Goal: Transaction & Acquisition: Purchase product/service

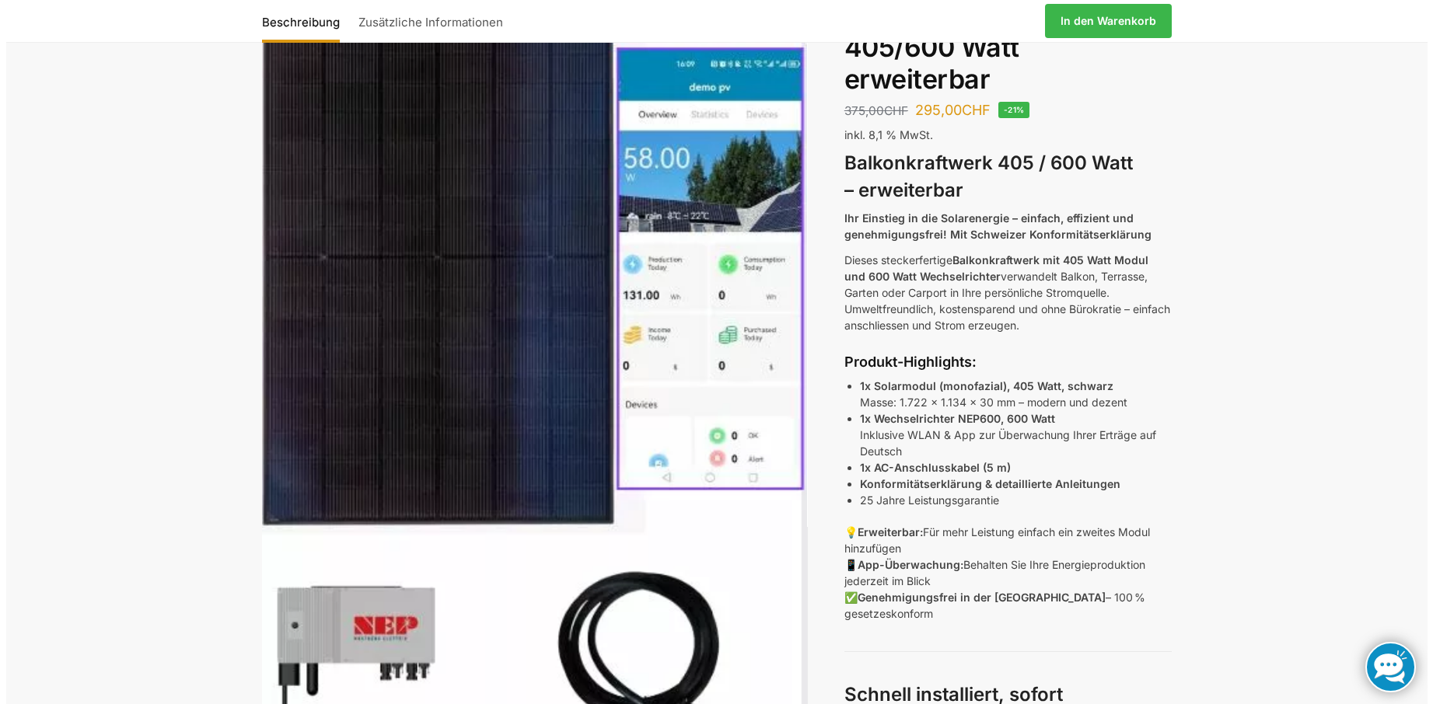
scroll to position [259, 0]
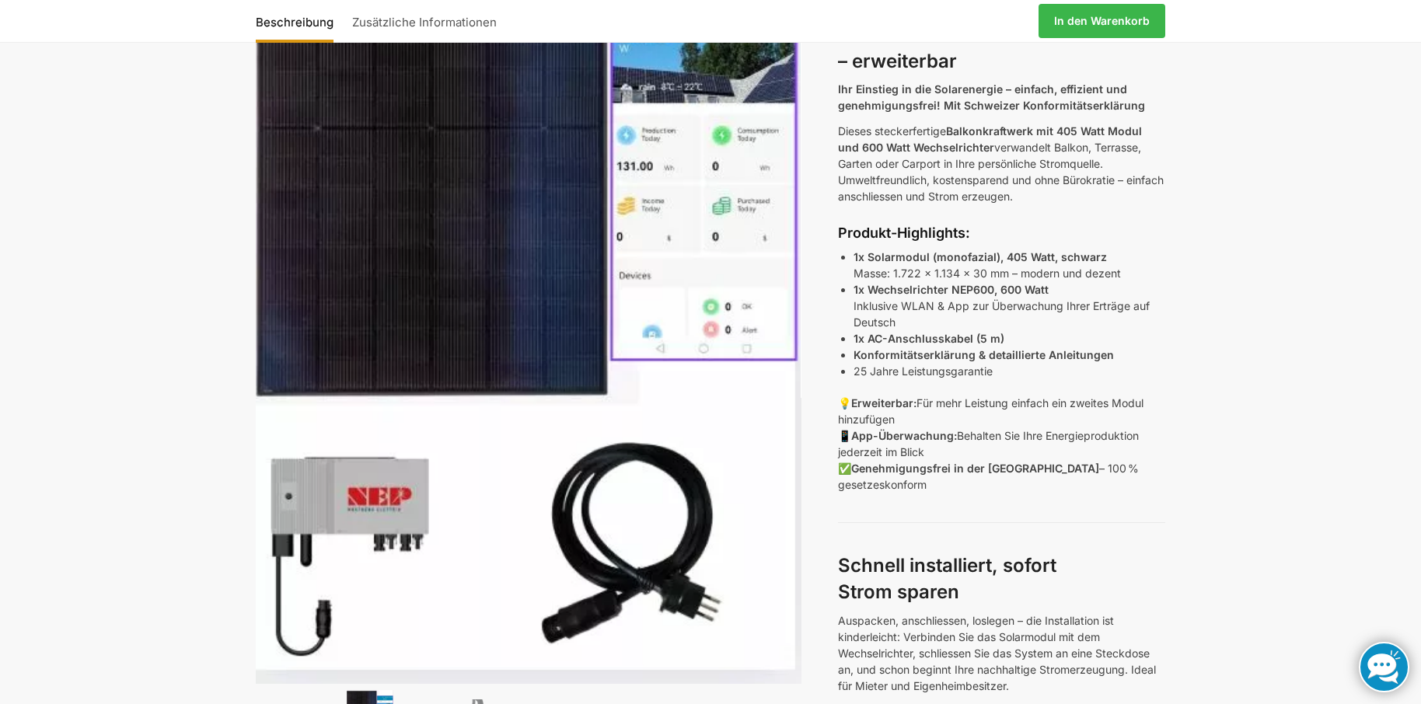
click at [1095, 20] on link "In den Warenkorb" at bounding box center [1102, 21] width 127 height 34
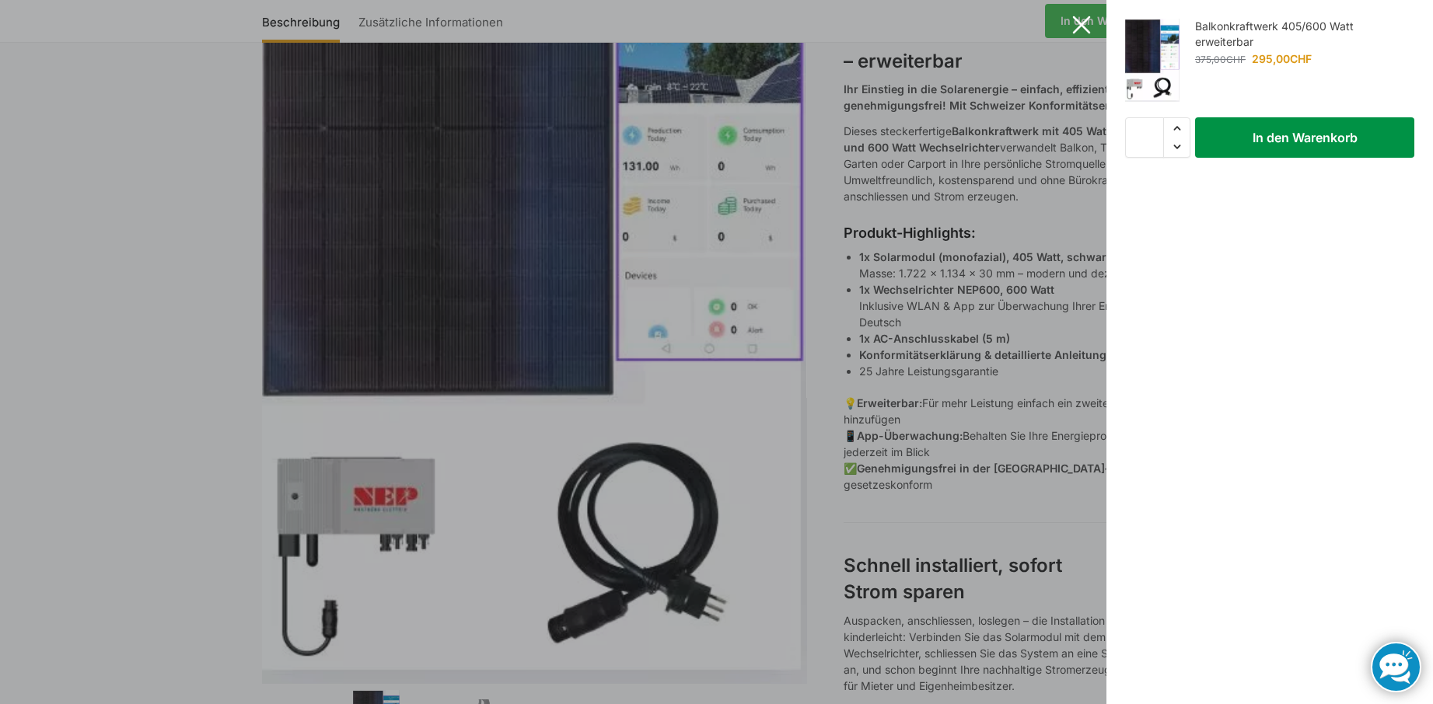
click at [1299, 136] on button "In den Warenkorb" at bounding box center [1304, 137] width 219 height 40
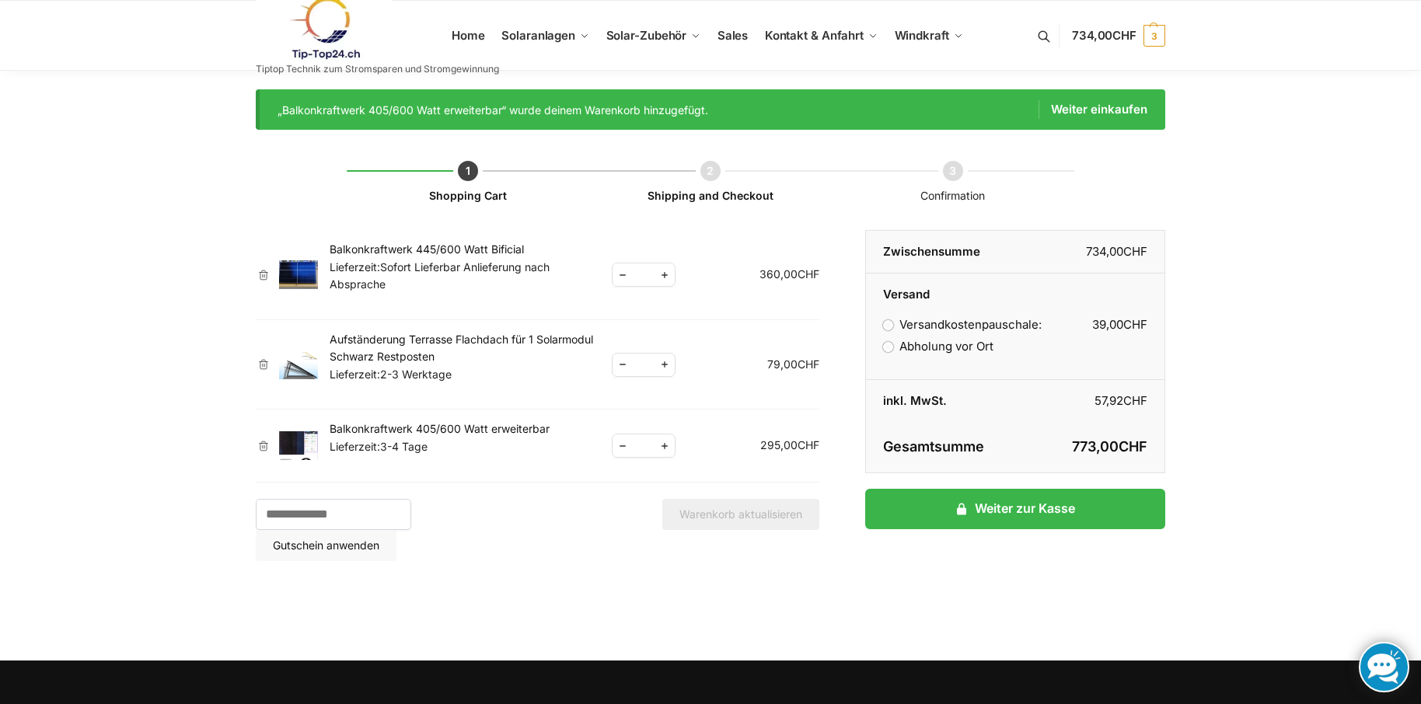
click at [372, 248] on link "Balkonkraftwerk 445/600 Watt Bificial" at bounding box center [427, 249] width 194 height 13
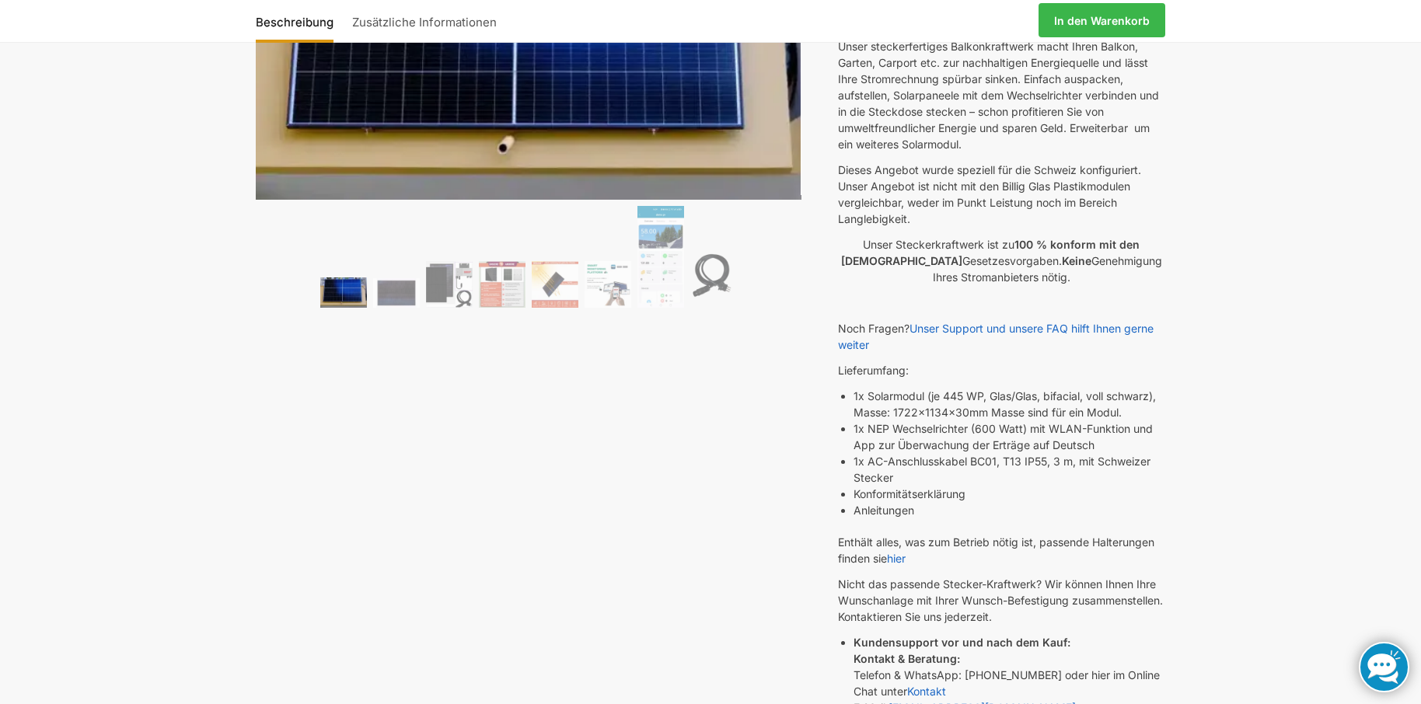
scroll to position [389, 0]
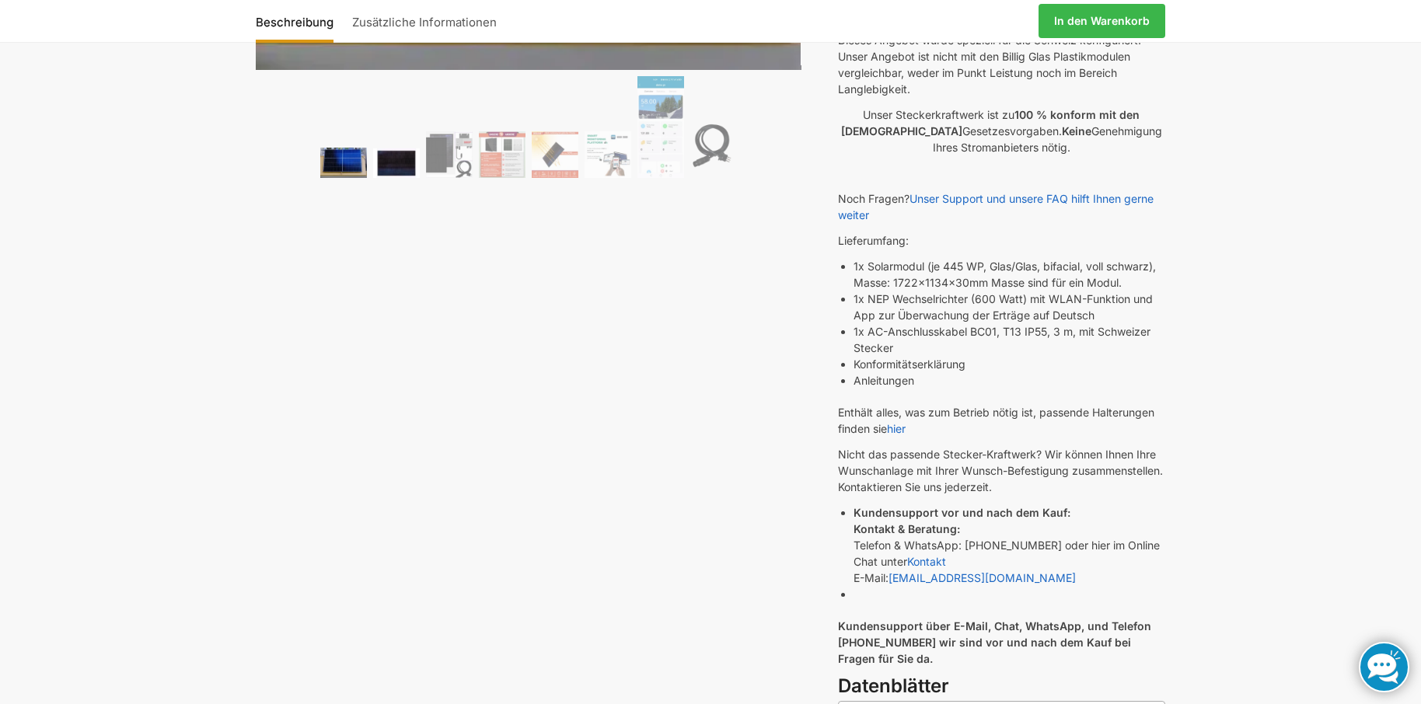
click at [377, 159] on img at bounding box center [396, 164] width 47 height 30
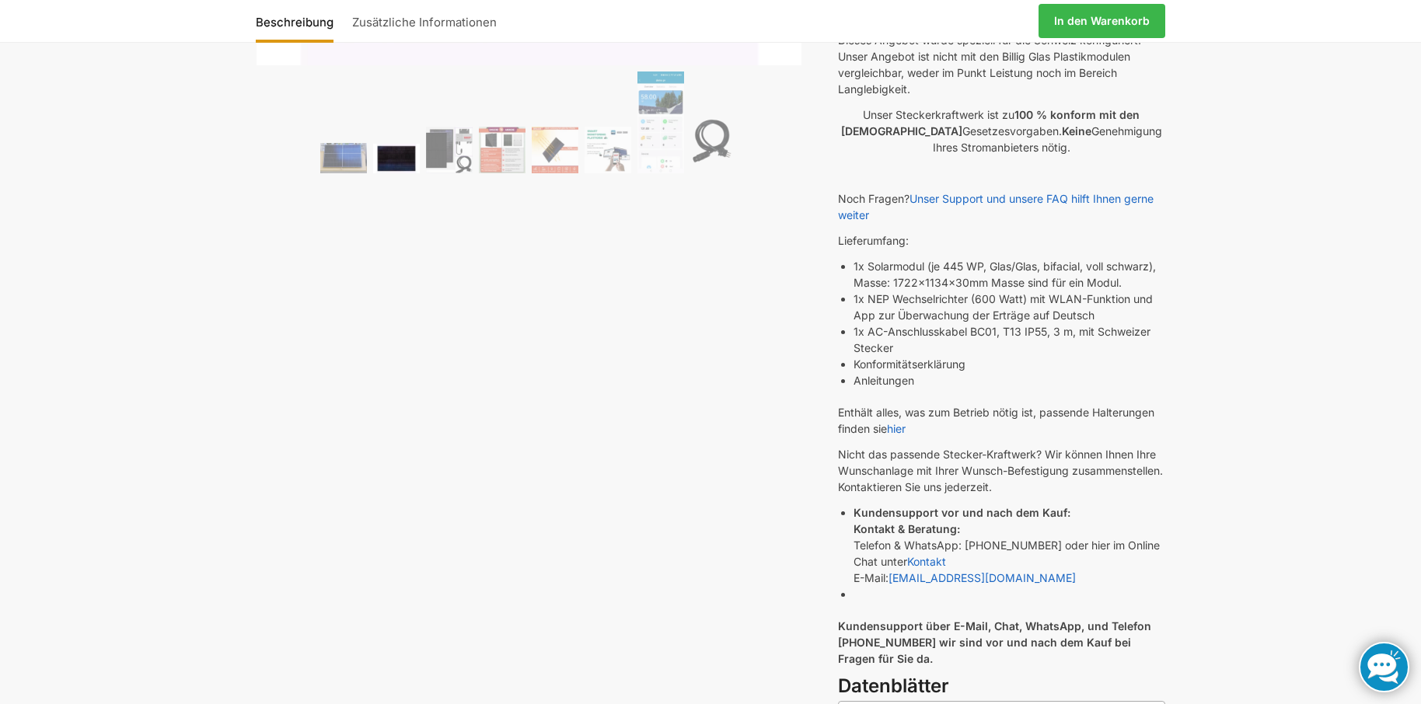
scroll to position [0, 0]
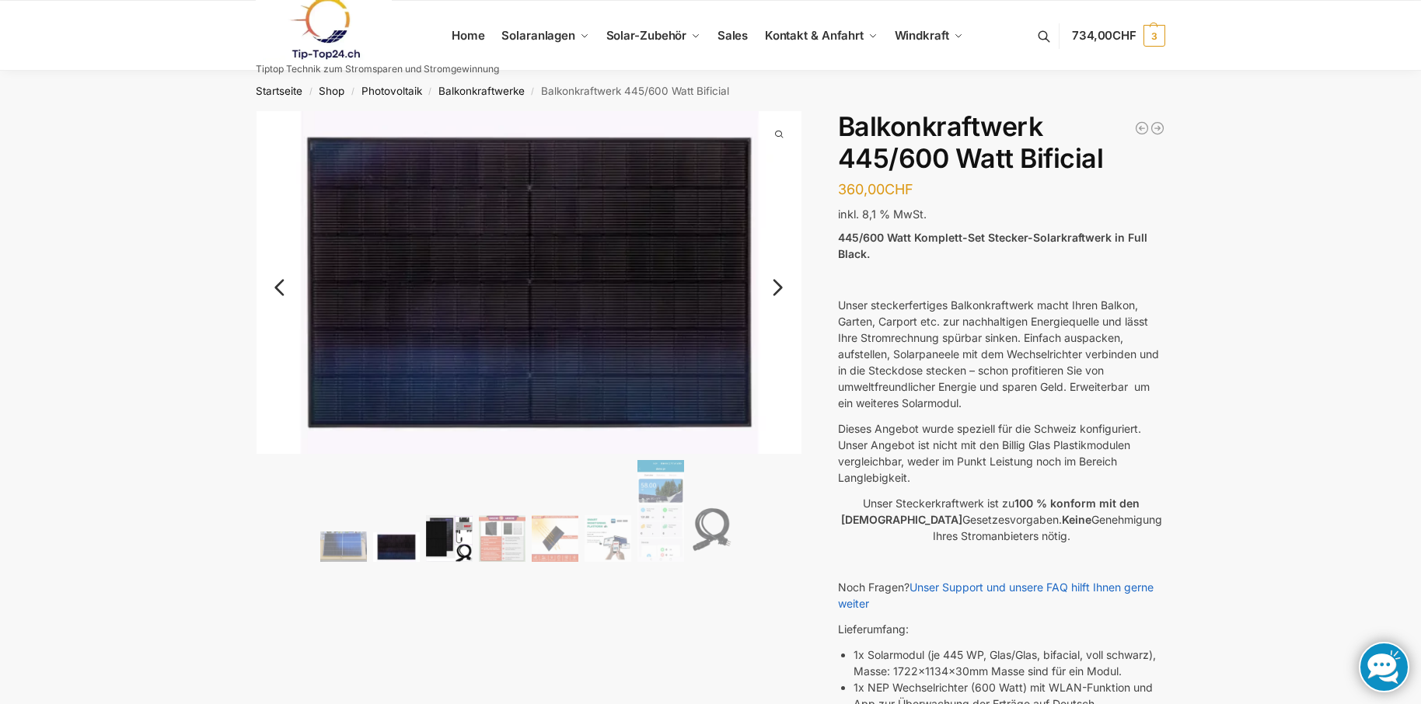
click at [433, 538] on img at bounding box center [449, 539] width 47 height 47
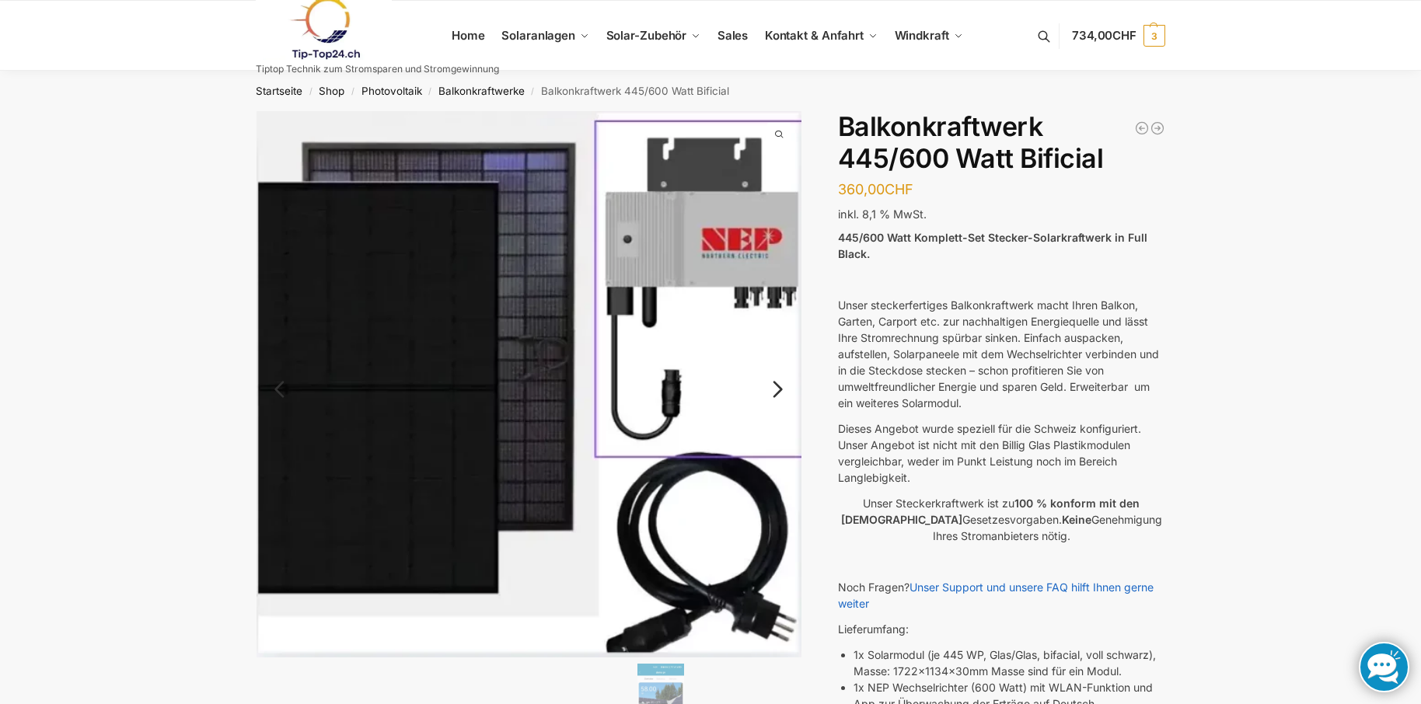
scroll to position [130, 0]
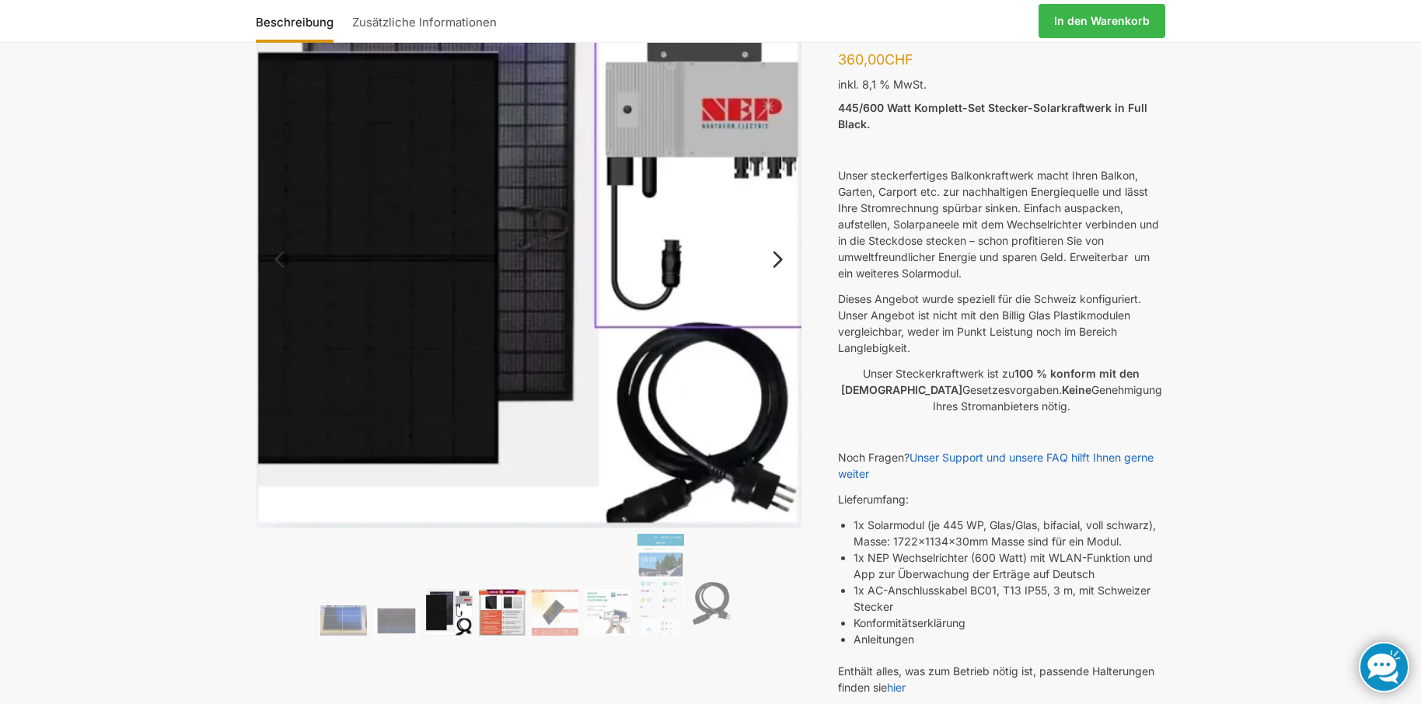
click at [495, 613] on img at bounding box center [502, 612] width 47 height 47
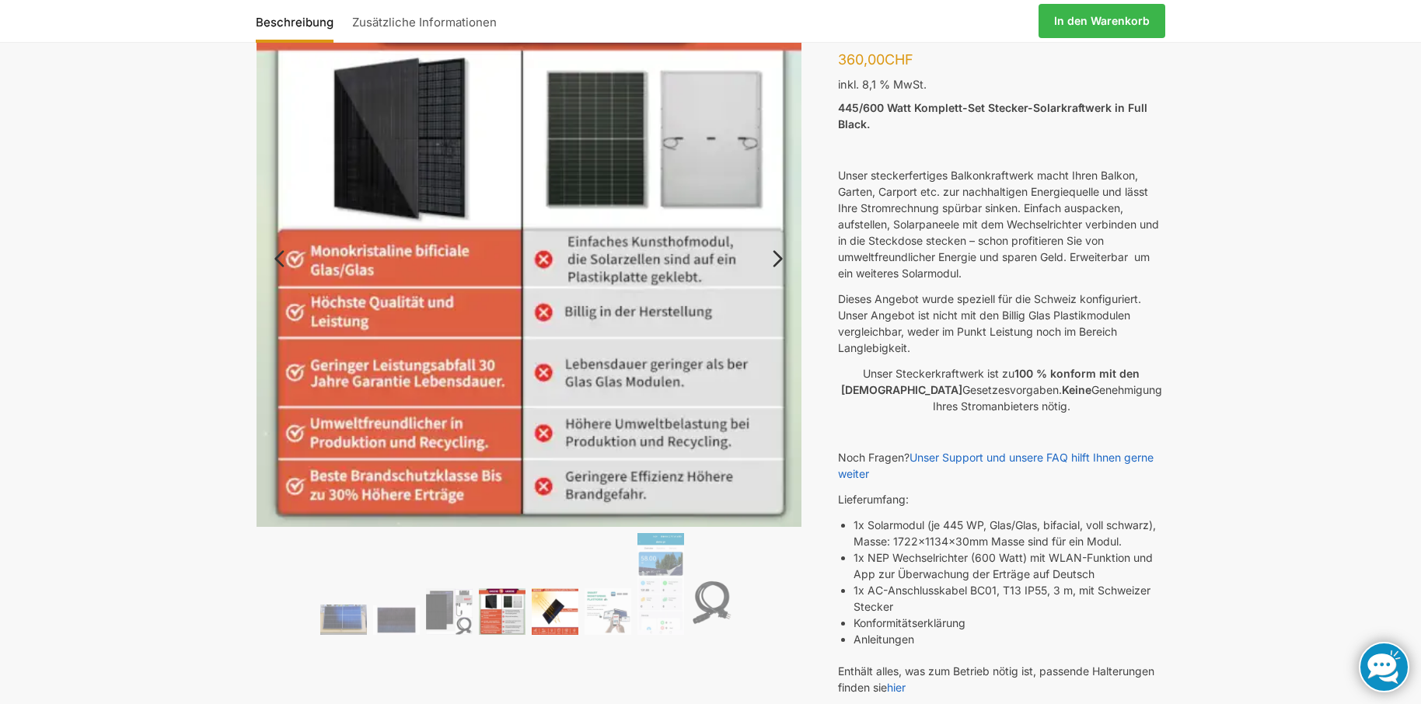
click at [551, 613] on img at bounding box center [555, 612] width 47 height 47
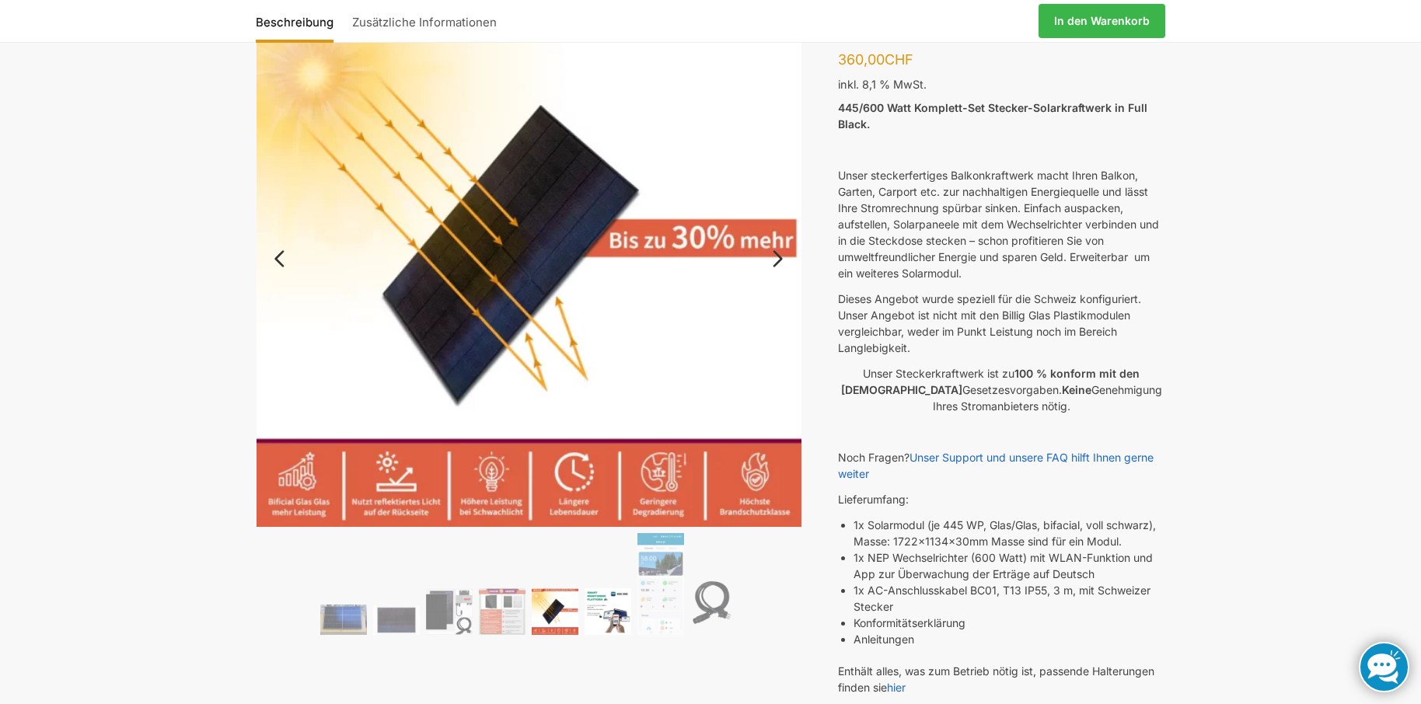
click at [599, 621] on img at bounding box center [608, 612] width 47 height 47
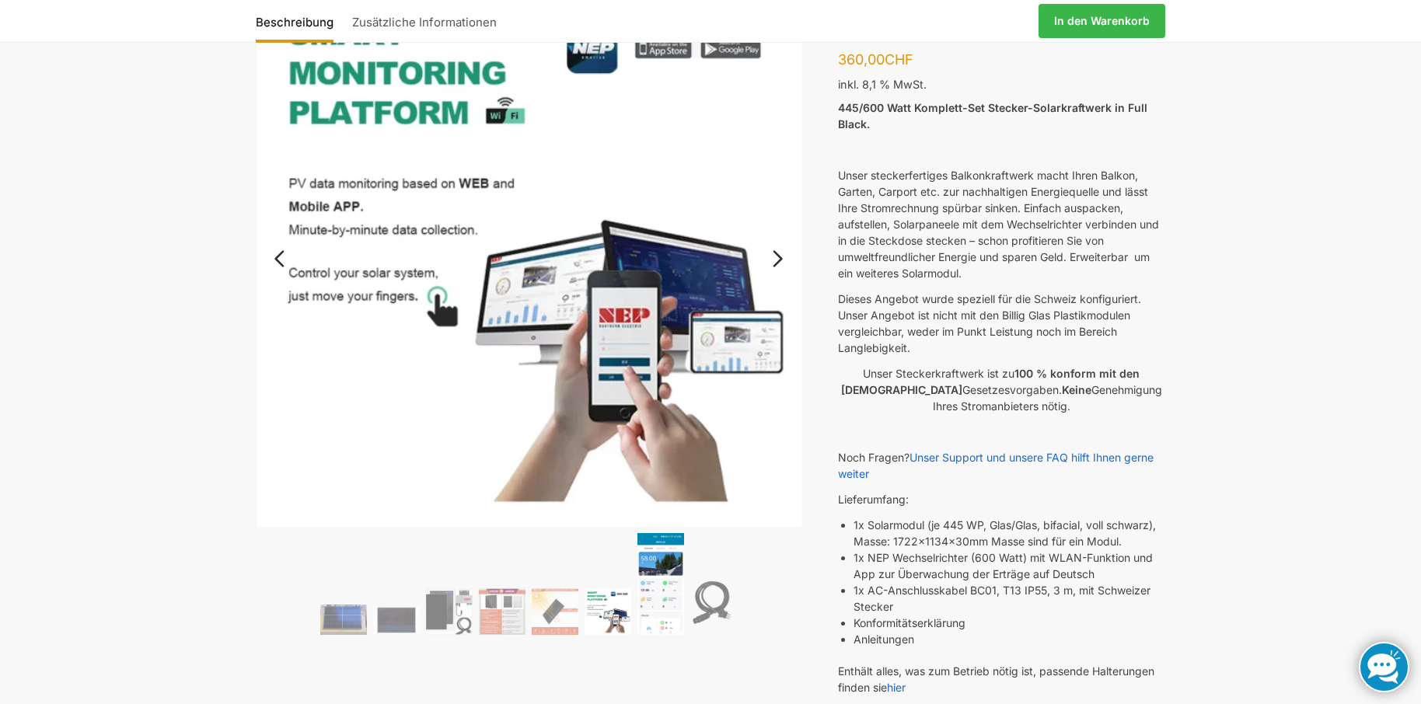
click at [660, 611] on img at bounding box center [661, 583] width 47 height 101
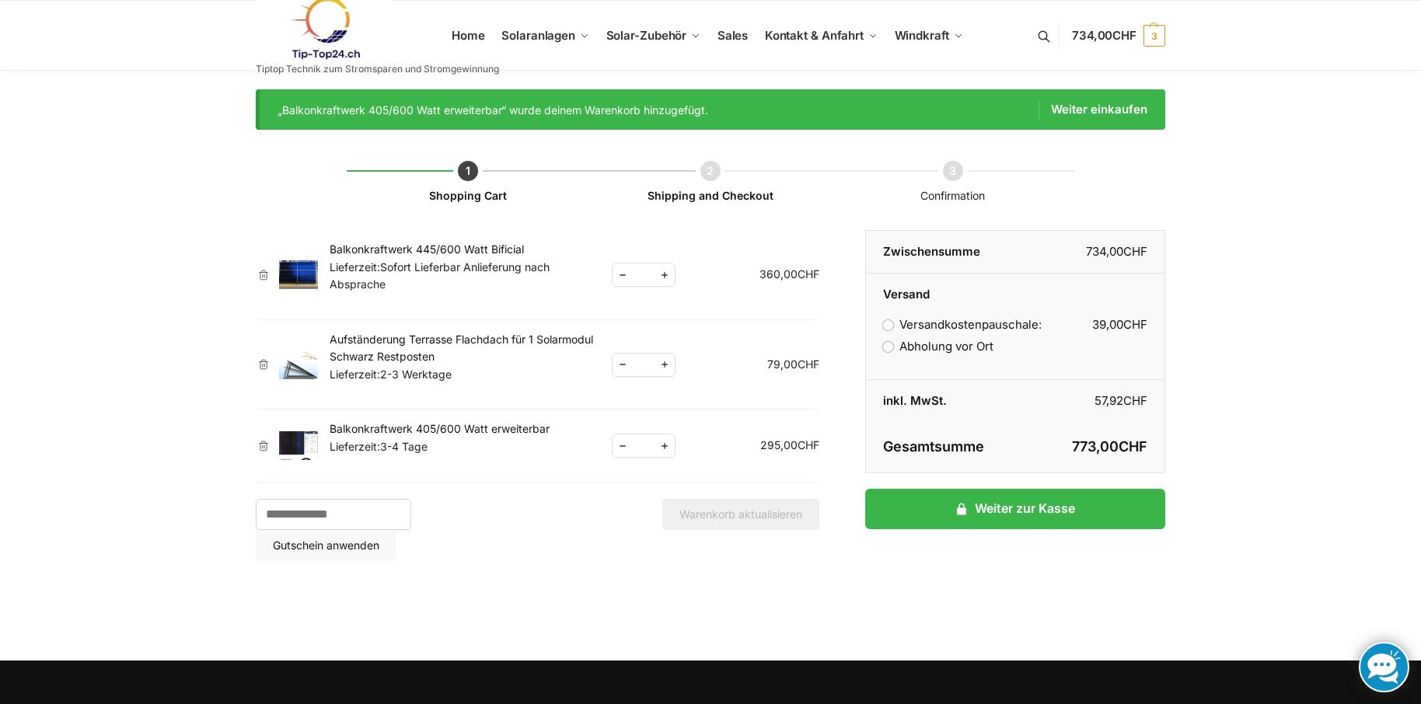
click at [267, 448] on link "×" at bounding box center [264, 446] width 16 height 11
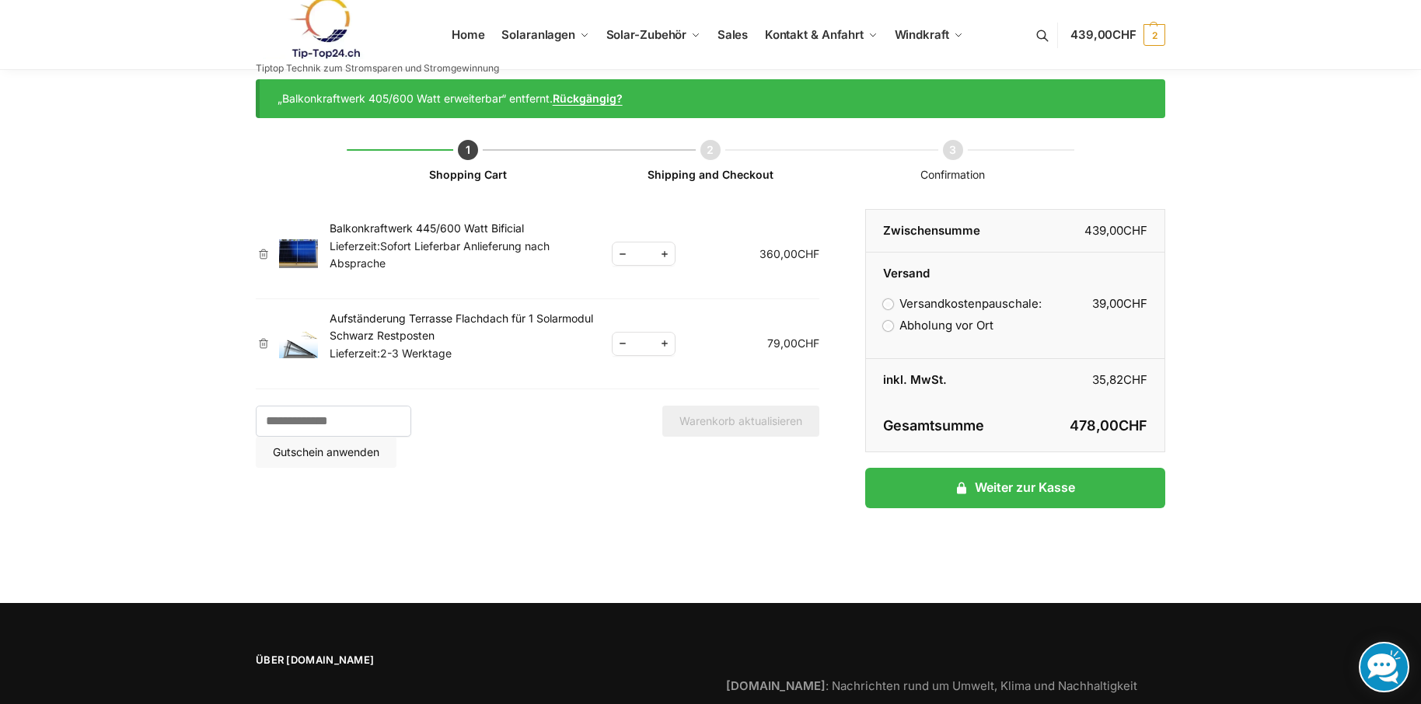
scroll to position [18, 0]
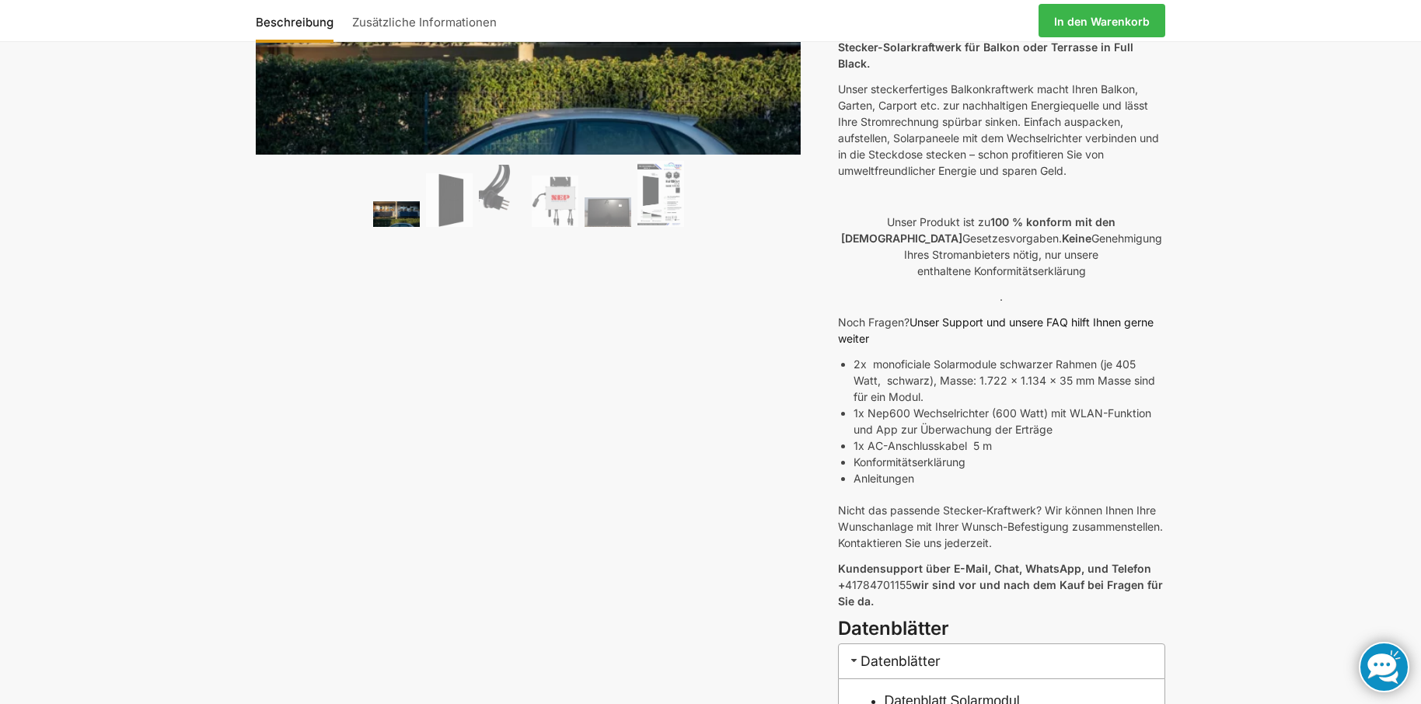
scroll to position [389, 0]
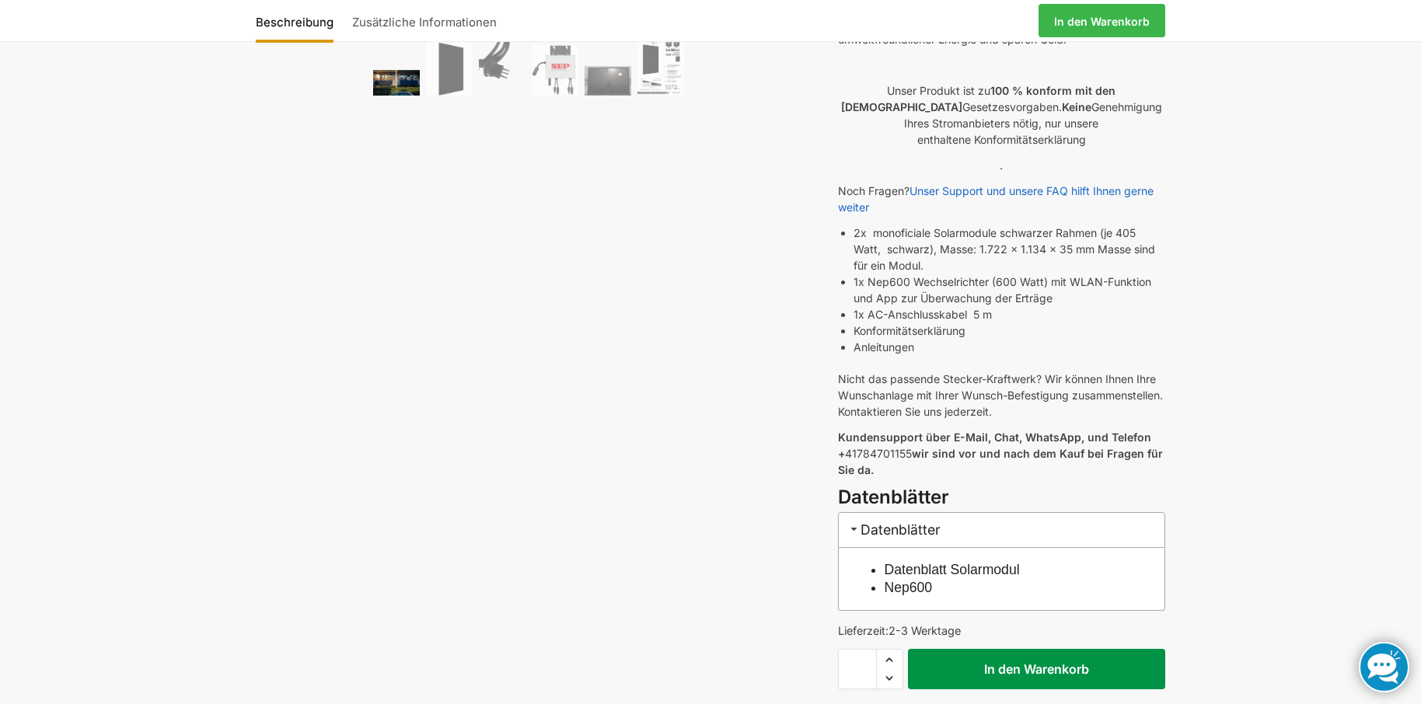
click at [1008, 658] on button "In den Warenkorb" at bounding box center [1036, 669] width 257 height 40
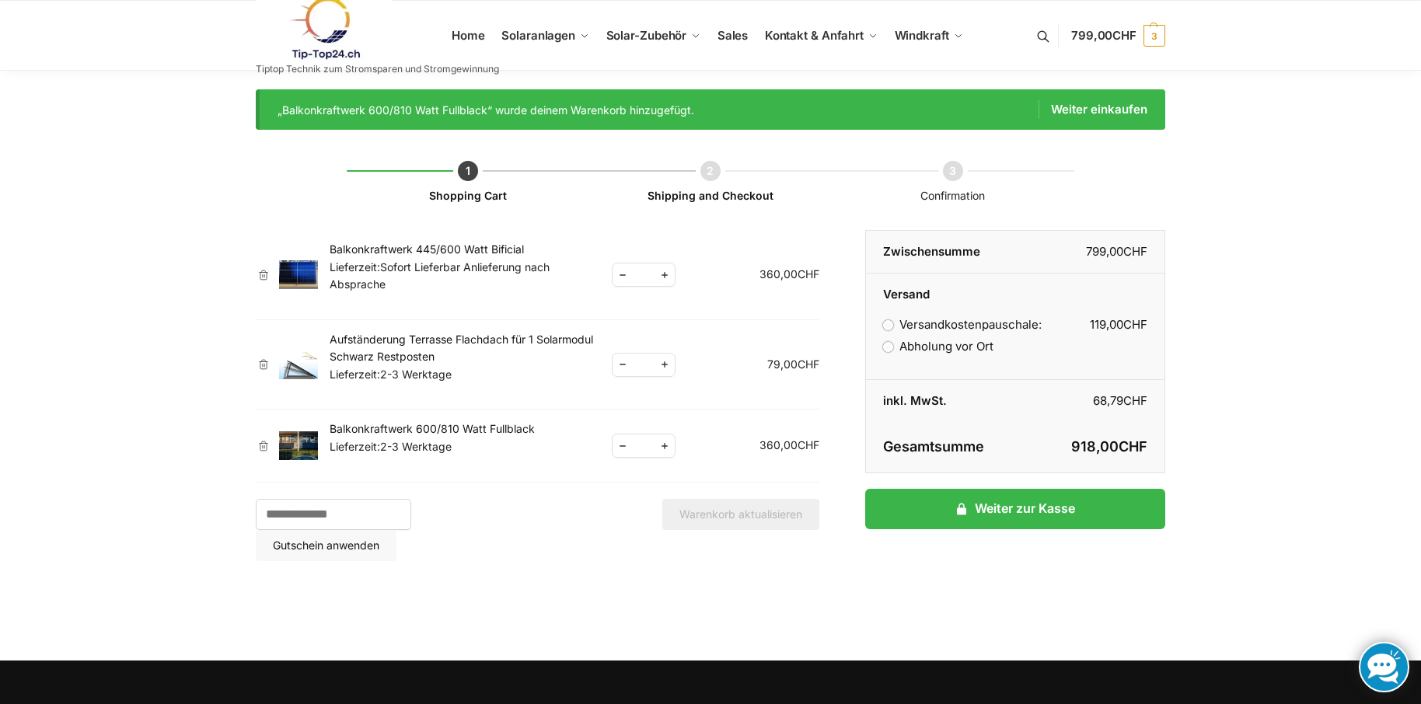
click at [264, 275] on link "×" at bounding box center [264, 275] width 16 height 11
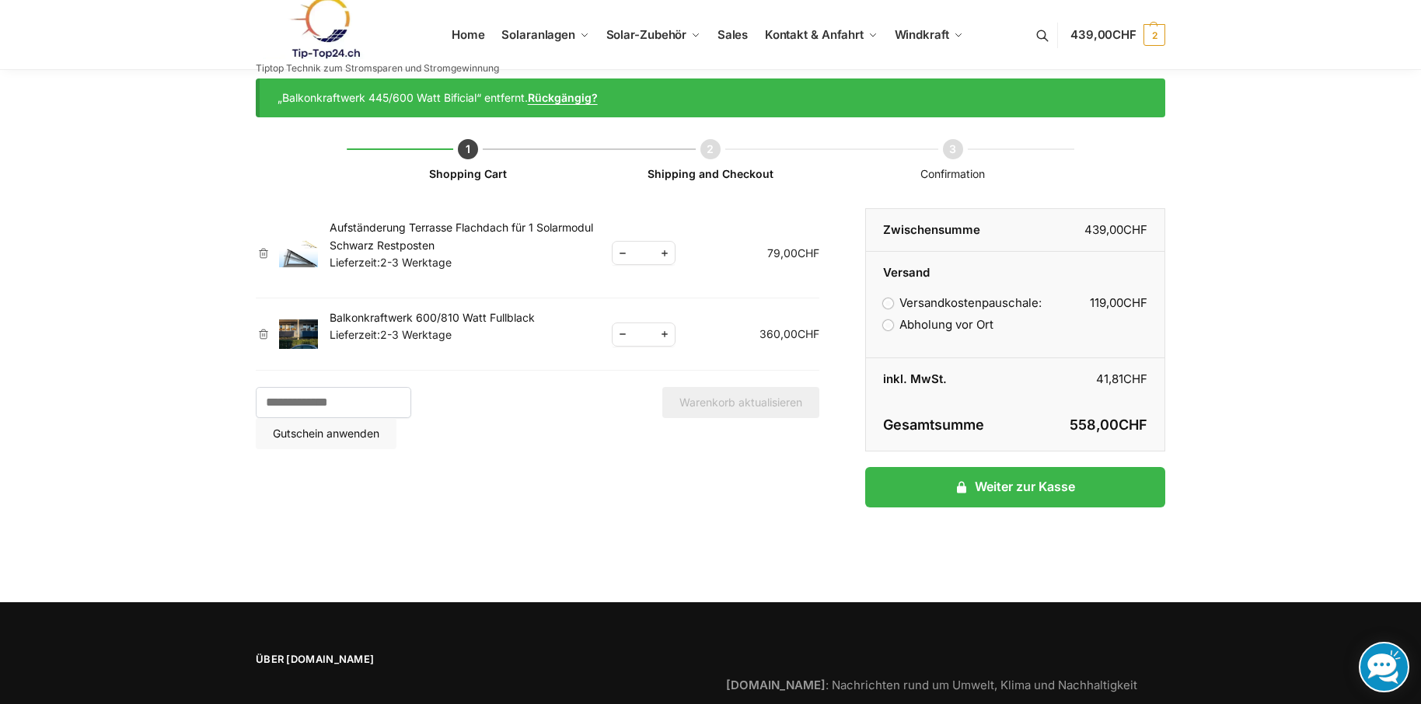
scroll to position [18, 0]
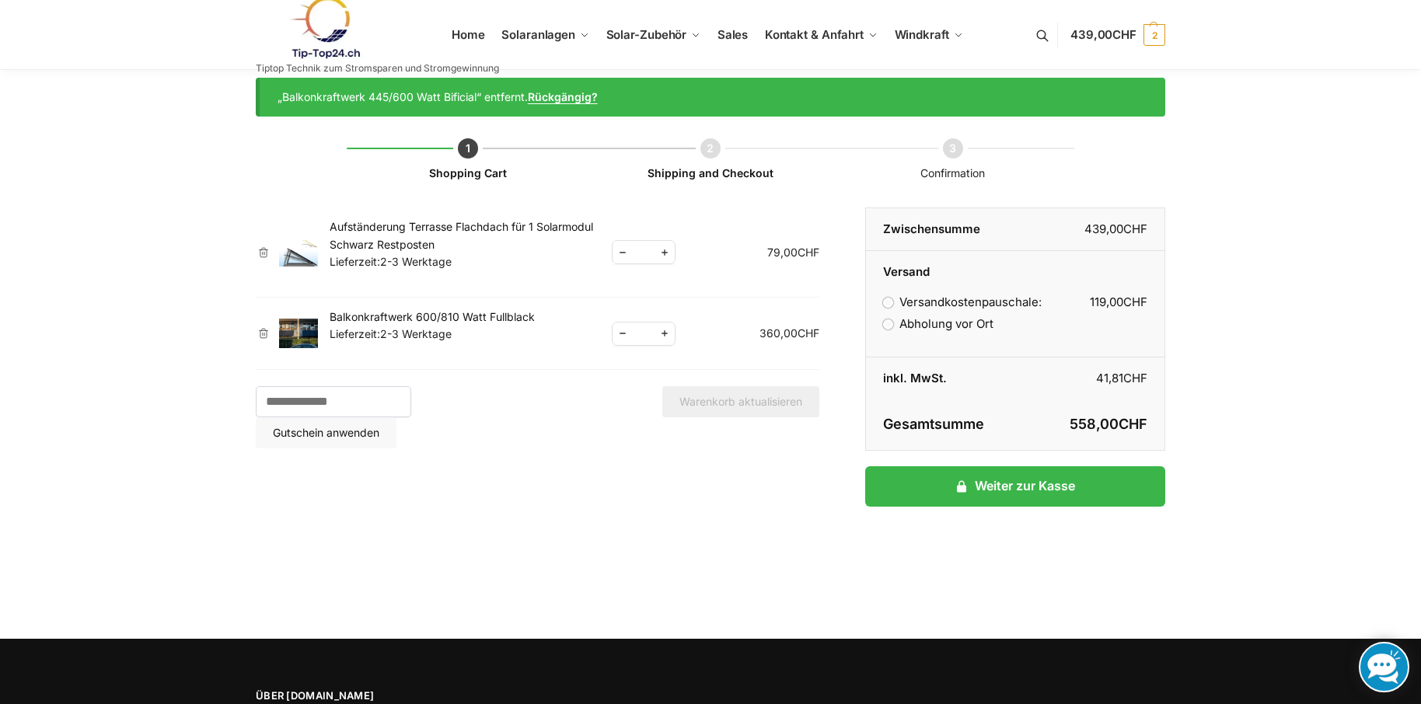
click at [401, 317] on link "Balkonkraftwerk 600/810 Watt Fullblack" at bounding box center [432, 316] width 205 height 13
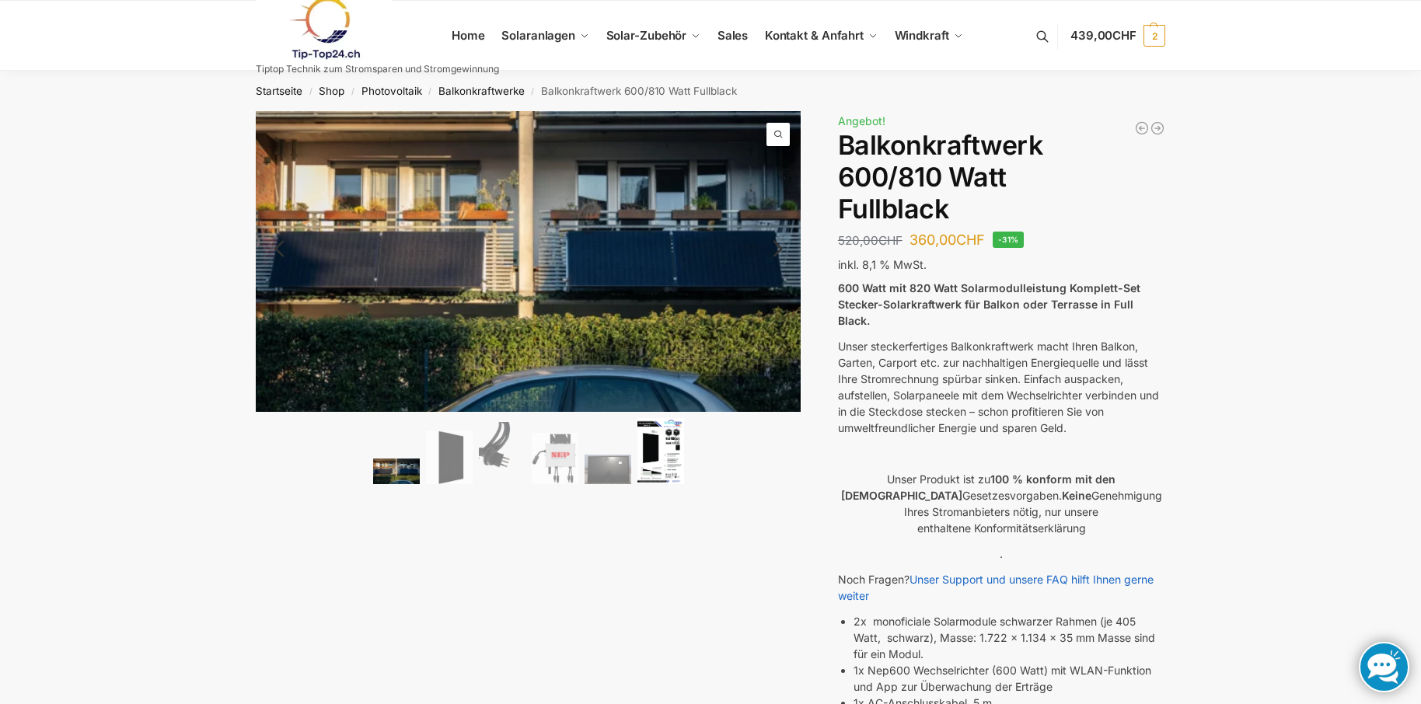
click at [655, 443] on img at bounding box center [661, 451] width 47 height 66
